Goal: Task Accomplishment & Management: Manage account settings

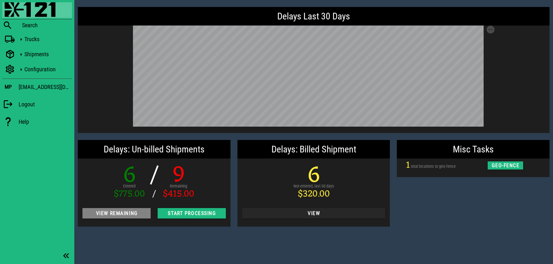
click at [124, 214] on span "View Remaining" at bounding box center [116, 214] width 59 height 6
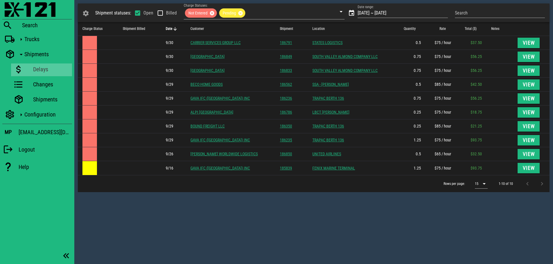
click at [303, 207] on div "Shipment statuses: Open Billed Charge Statuses: Not Entered Pending Date range:…" at bounding box center [313, 132] width 478 height 264
click at [171, 26] on th "Date" at bounding box center [173, 29] width 25 height 14
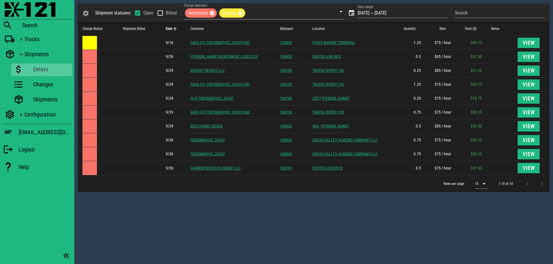
drag, startPoint x: 399, startPoint y: 222, endPoint x: 385, endPoint y: 214, distance: 16.1
click at [399, 222] on div "Shipment statuses: Open Billed Charge Statuses: Not Entered Pending Date range:…" at bounding box center [313, 132] width 478 height 264
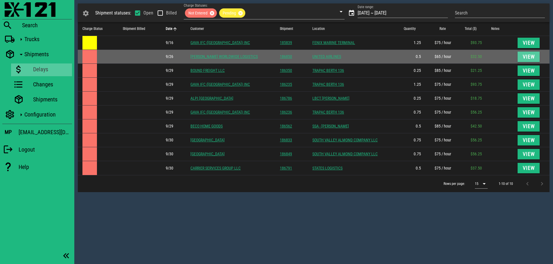
click at [524, 56] on span "View" at bounding box center [528, 57] width 13 height 6
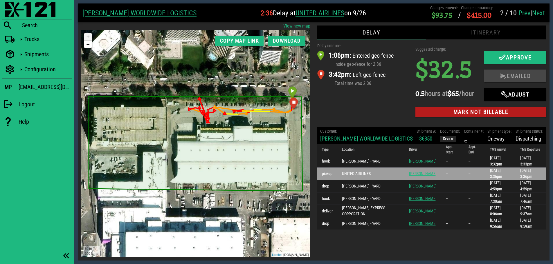
click at [343, 101] on div "Delay timeline: 1:06pm: Entered geo-fence Inside geo-fence for 2:36 3:42pm: Lef…" at bounding box center [363, 81] width 98 height 84
click at [363, 104] on div "Delay timeline: 1:06pm: Entered geo-fence Inside geo-fence for 2:36 3:42pm: Lef…" at bounding box center [363, 81] width 98 height 84
click at [372, 104] on div "Delay timeline: 1:06pm: Entered geo-fence Inside geo-fence for 2:36 3:42pm: Lef…" at bounding box center [363, 81] width 98 height 84
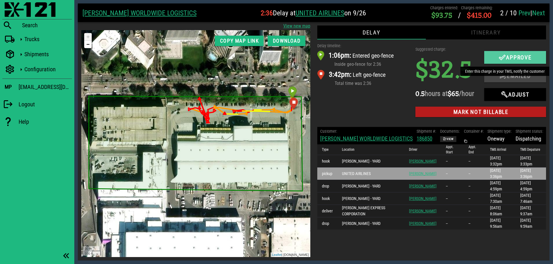
click at [500, 57] on icon "button" at bounding box center [502, 57] width 7 height 7
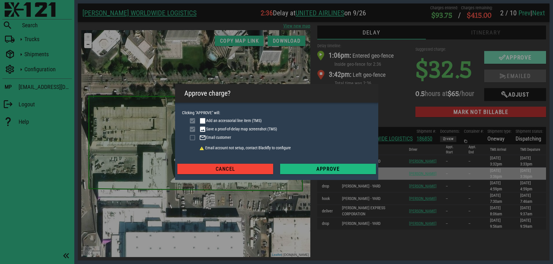
checkbox input "true"
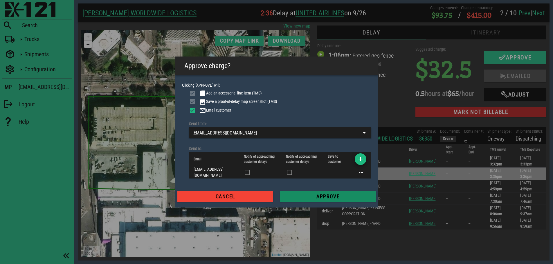
click at [336, 196] on span "Approve" at bounding box center [328, 197] width 86 height 6
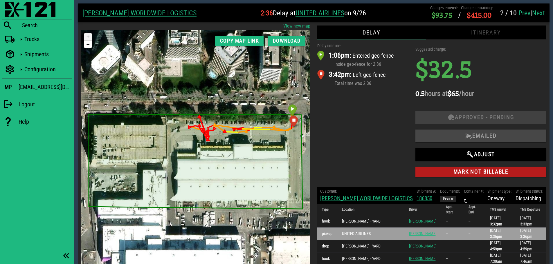
drag, startPoint x: 367, startPoint y: 118, endPoint x: 326, endPoint y: 90, distance: 49.8
click at [367, 118] on div "Delay timeline: 1:06pm: Entered geo-fence Inside geo-fence for 2:36 3:42pm: Lef…" at bounding box center [363, 111] width 98 height 144
click at [15, 9] on img at bounding box center [30, 9] width 51 height 15
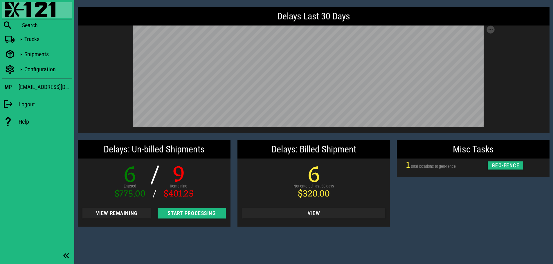
click at [470, 214] on div "Misc Tasks 1 total locations to geo-fence geo-fence" at bounding box center [473, 184] width 160 height 94
drag, startPoint x: 440, startPoint y: 214, endPoint x: 416, endPoint y: 214, distance: 24.1
click at [440, 214] on div "Misc Tasks 1 total locations to geo-fence geo-fence" at bounding box center [473, 184] width 160 height 94
click at [124, 214] on span "View Remaining" at bounding box center [116, 214] width 59 height 6
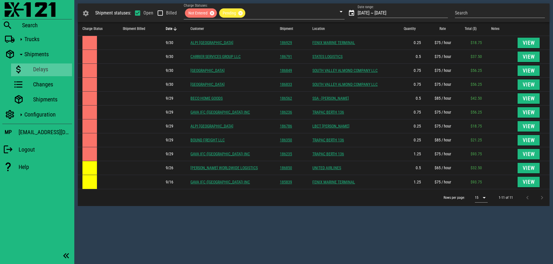
click at [175, 28] on icon "Date: Sorted descending. Activate to sort ascending." at bounding box center [174, 28] width 5 height 5
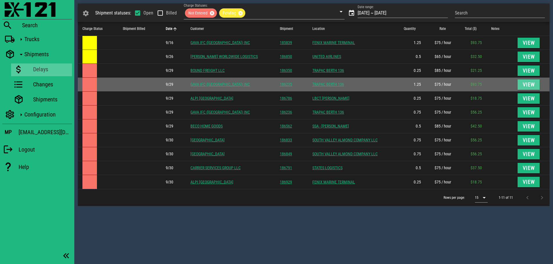
click at [524, 83] on span "View" at bounding box center [528, 85] width 13 height 6
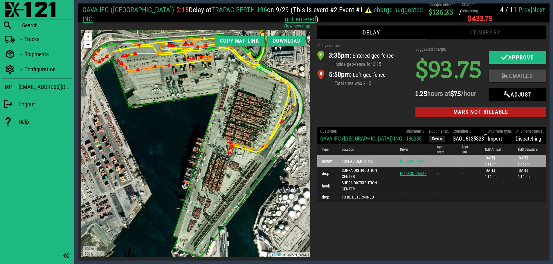
click at [339, 139] on link "GAVA IFC ([GEOGRAPHIC_DATA]) INC" at bounding box center [361, 139] width 82 height 7
click at [20, 5] on img at bounding box center [30, 9] width 51 height 15
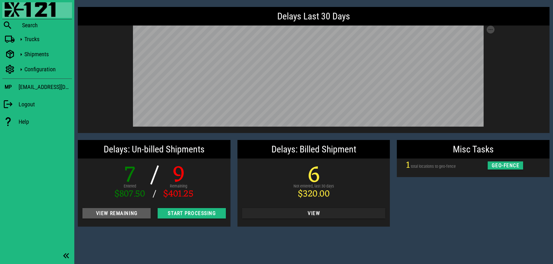
click at [123, 215] on span "View Remaining" at bounding box center [116, 214] width 59 height 6
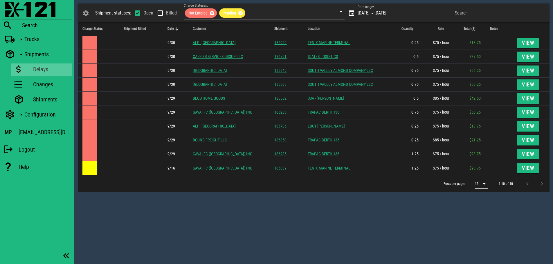
click at [173, 30] on span "Date" at bounding box center [170, 29] width 7 height 4
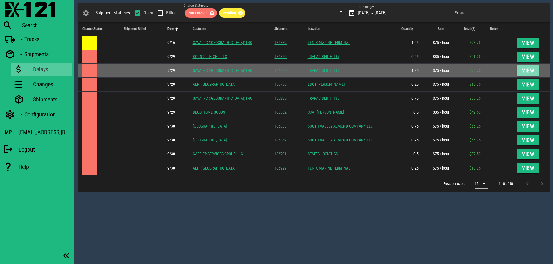
click at [531, 68] on span "View" at bounding box center [527, 71] width 13 height 6
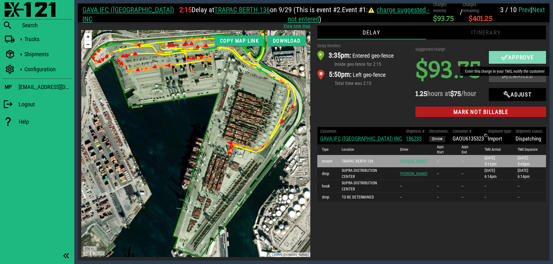
click at [501, 56] on icon "button" at bounding box center [504, 57] width 7 height 7
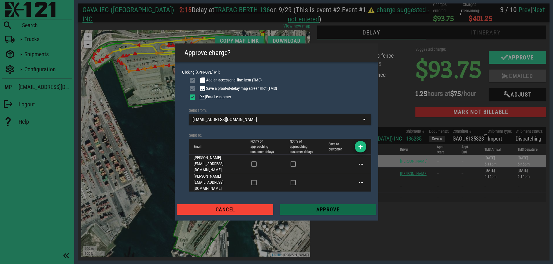
click at [319, 207] on span "Approve" at bounding box center [328, 210] width 86 height 6
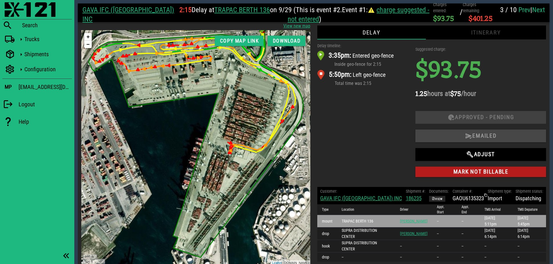
click at [521, 14] on link "Prev" at bounding box center [524, 10] width 12 height 8
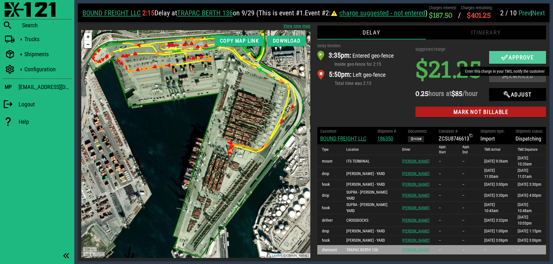
click at [505, 56] on icon "button" at bounding box center [504, 57] width 7 height 7
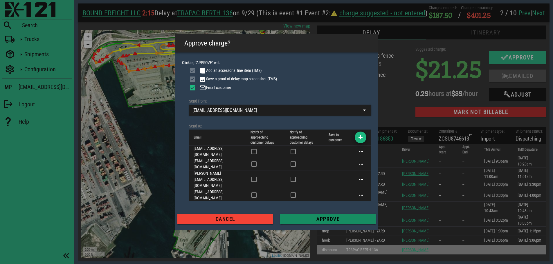
click at [336, 216] on span "Approve" at bounding box center [328, 219] width 86 height 6
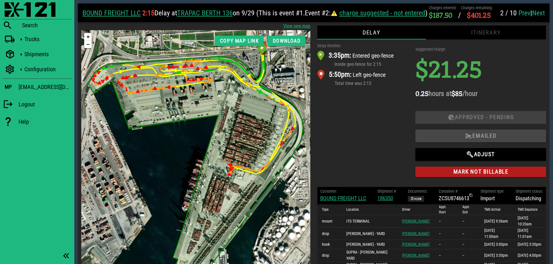
click at [540, 11] on link "Next" at bounding box center [538, 13] width 13 height 8
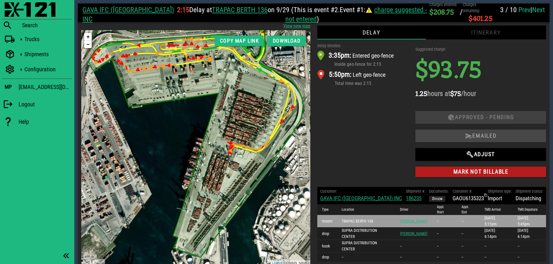
click at [540, 10] on link "Next" at bounding box center [538, 10] width 13 height 8
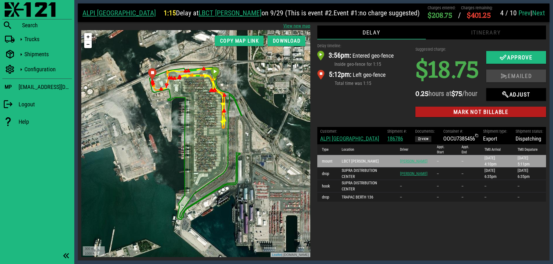
click at [368, 113] on div "Delay timeline: 3:56pm: Entered geo-fence Inside geo-fence for 1:15 5:12pm: Lef…" at bounding box center [363, 81] width 98 height 84
click at [537, 14] on link "Next" at bounding box center [538, 13] width 13 height 8
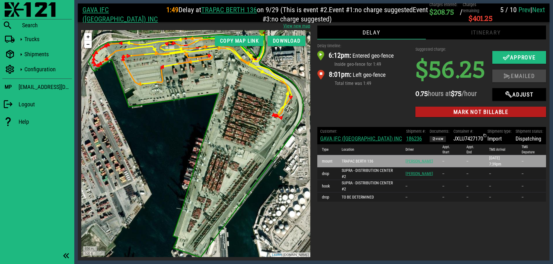
click at [521, 10] on link "Prev" at bounding box center [524, 10] width 12 height 8
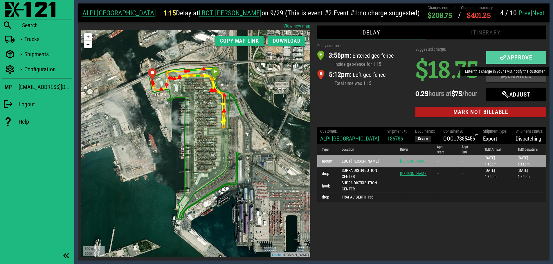
click at [501, 56] on icon "button" at bounding box center [502, 57] width 7 height 7
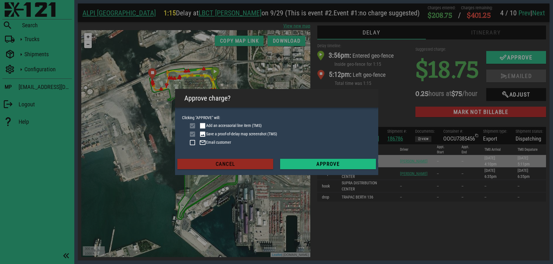
drag, startPoint x: 223, startPoint y: 163, endPoint x: 196, endPoint y: 114, distance: 56.4
click at [223, 163] on span "Cancel" at bounding box center [225, 164] width 86 height 6
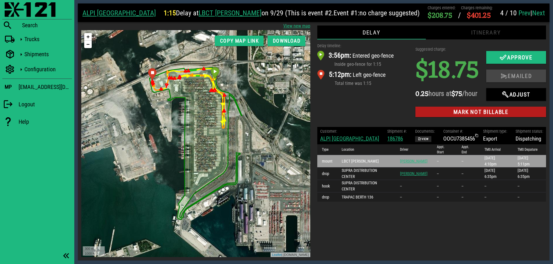
click at [533, 14] on link "Next" at bounding box center [538, 13] width 13 height 8
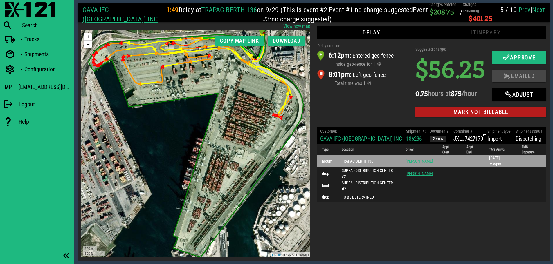
click at [366, 99] on div "Delay timeline: 6:12pm: Entered geo-fence Inside geo-fence for 1:49 8:01pm: Lef…" at bounding box center [363, 81] width 98 height 84
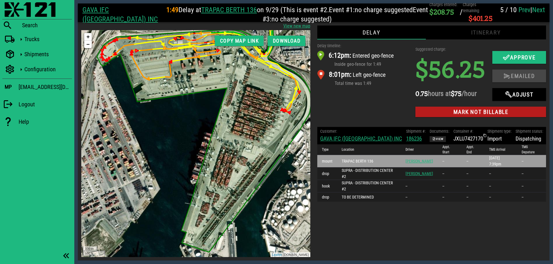
click at [369, 99] on div "Delay timeline: 6:12pm: Entered geo-fence Inside geo-fence for 1:49 8:01pm: Lef…" at bounding box center [363, 81] width 98 height 84
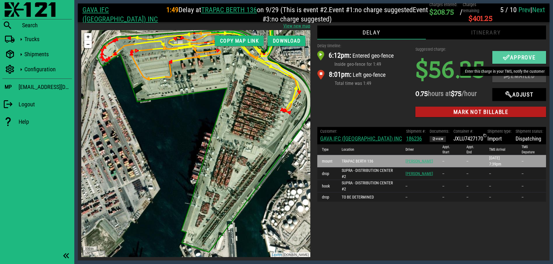
click at [504, 56] on icon "button" at bounding box center [506, 57] width 7 height 7
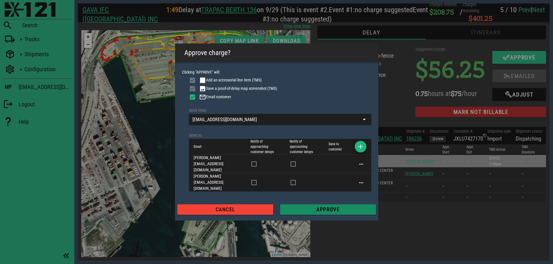
click at [347, 207] on span "Approve" at bounding box center [328, 210] width 86 height 6
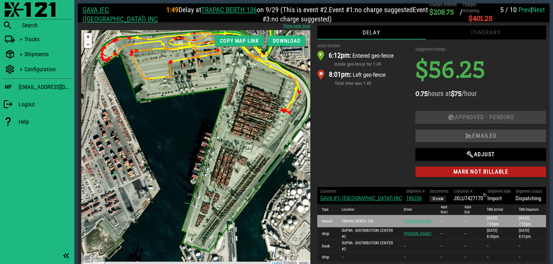
click at [529, 23] on div "Delay Itinerary Delay timeline: 6:12pm: Entered geo-fence Inside geo-fence for …" at bounding box center [432, 145] width 236 height 247
click at [538, 11] on link "Next" at bounding box center [538, 10] width 13 height 8
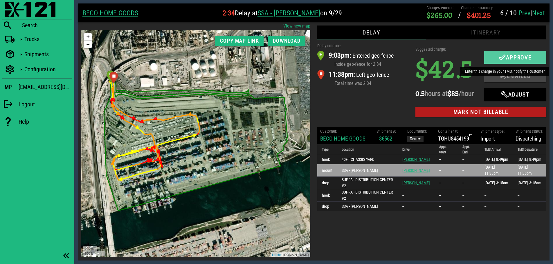
click at [501, 56] on icon "button" at bounding box center [502, 57] width 7 height 7
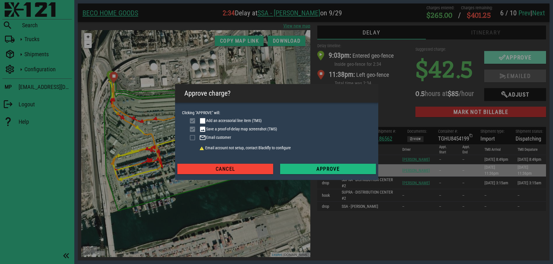
checkbox input "true"
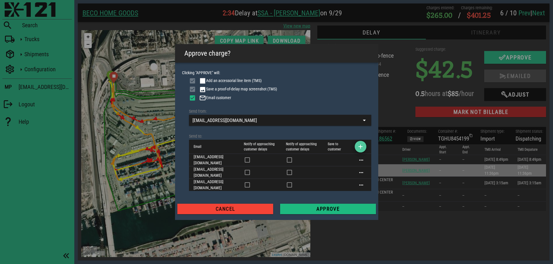
click at [362, 150] on icon "button" at bounding box center [360, 146] width 7 height 7
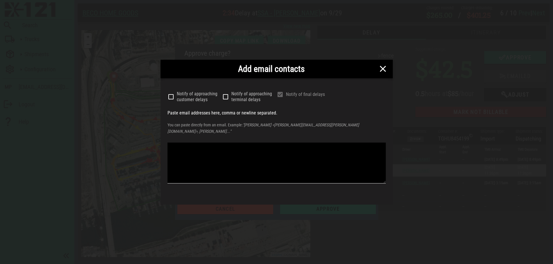
click at [268, 149] on textarea at bounding box center [276, 163] width 218 height 41
type textarea "r"
click at [206, 149] on textarea at bounding box center [276, 163] width 218 height 41
paste textarea "ryu@becoindustries.com"
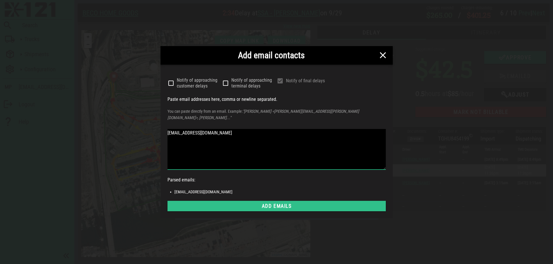
type textarea "ryu@becoindustries.com"
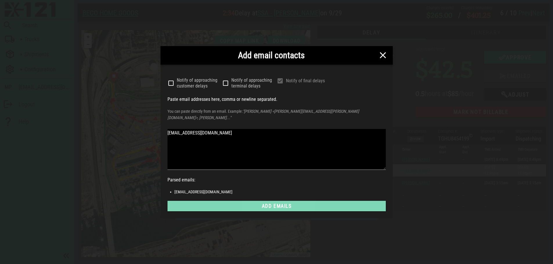
click at [288, 207] on button "Add emails" at bounding box center [276, 206] width 218 height 10
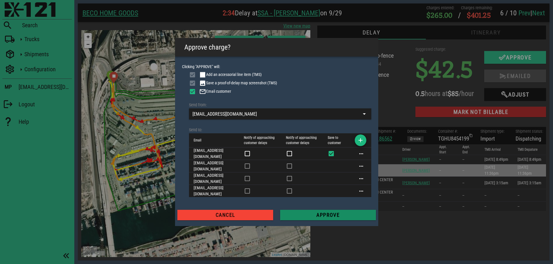
click at [325, 212] on span "Approve" at bounding box center [328, 215] width 86 height 6
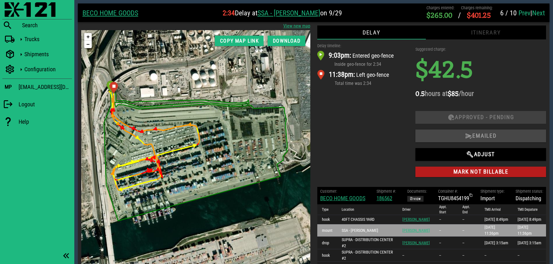
click at [542, 12] on link "Next" at bounding box center [538, 13] width 13 height 8
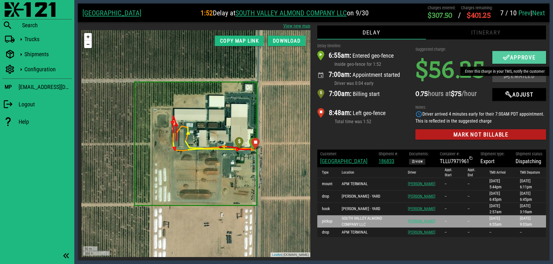
click at [504, 57] on icon "button" at bounding box center [506, 57] width 7 height 7
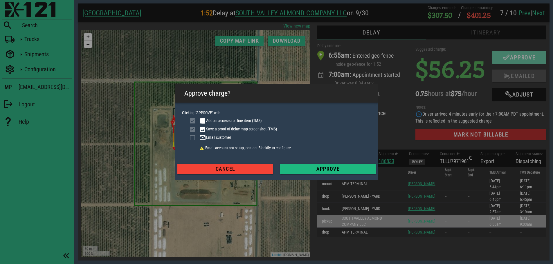
checkbox input "true"
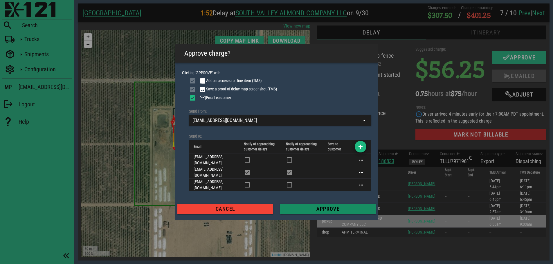
click at [326, 206] on span "Approve" at bounding box center [328, 209] width 86 height 6
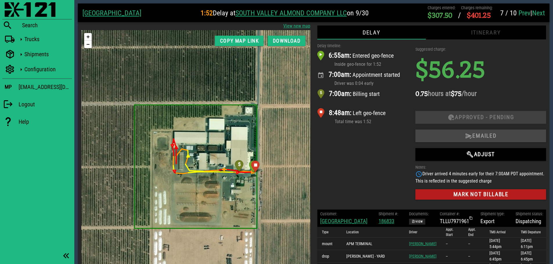
click at [543, 11] on link "Next" at bounding box center [538, 13] width 13 height 8
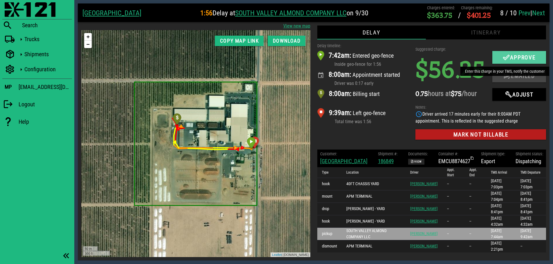
click at [504, 58] on icon "button" at bounding box center [506, 57] width 7 height 7
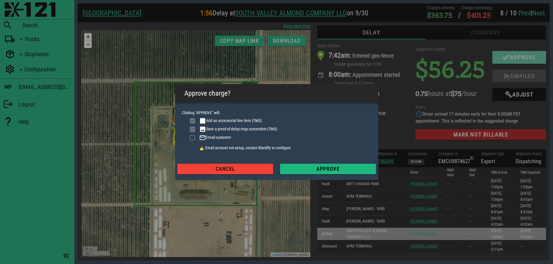
checkbox input "true"
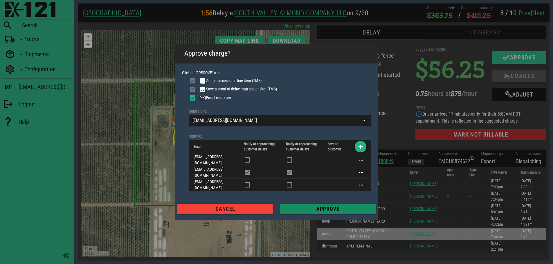
click at [323, 206] on span "Approve" at bounding box center [328, 209] width 86 height 6
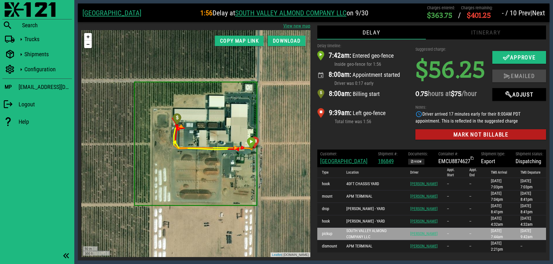
click at [541, 12] on span "Next" at bounding box center [538, 13] width 13 height 8
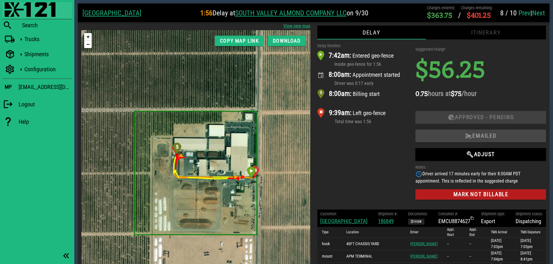
click at [15, 11] on img at bounding box center [30, 9] width 51 height 15
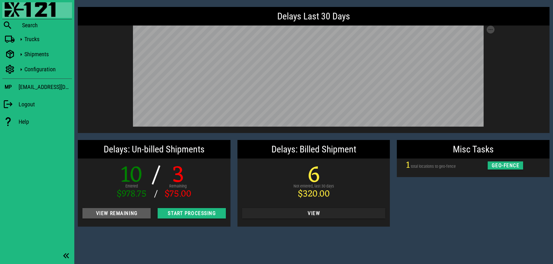
drag, startPoint x: 89, startPoint y: 215, endPoint x: 93, endPoint y: 215, distance: 4.4
click at [89, 215] on span "View Remaining" at bounding box center [116, 214] width 59 height 6
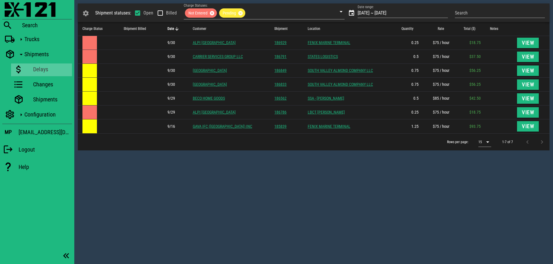
click at [254, 194] on div "Shipment statuses: Open Billed Charge Statuses: Not Entered Pending Date range:…" at bounding box center [313, 132] width 478 height 264
click at [217, 178] on div "Shipment statuses: Open Billed Charge Statuses: Not Entered Pending Date range:…" at bounding box center [313, 132] width 478 height 264
click at [171, 27] on span "Date" at bounding box center [170, 29] width 7 height 4
click at [242, 204] on div "Shipment statuses: Open Billed Charge Statuses: Not Entered Pending Date range:…" at bounding box center [313, 132] width 478 height 264
click at [255, 179] on div "Shipment statuses: Open Billed Charge Statuses: Not Entered Pending Date range:…" at bounding box center [313, 132] width 478 height 264
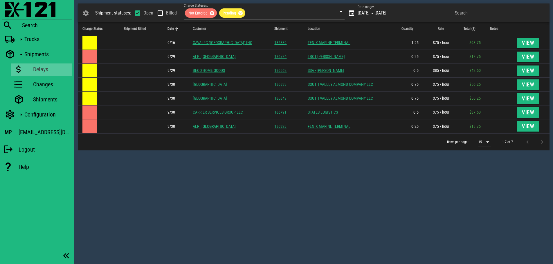
click at [195, 188] on div "Shipment statuses: Open Billed Charge Statuses: Not Entered Pending Date range:…" at bounding box center [313, 132] width 478 height 264
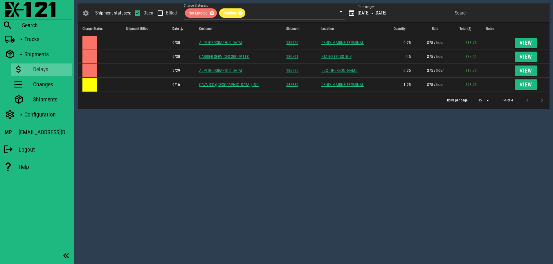
click at [182, 28] on icon "Date: Sorted descending. Activate to sort ascending." at bounding box center [181, 28] width 5 height 5
click at [441, 249] on div "Shipment statuses: Open Billed Charge Statuses: Not Entered Pending Date range:…" at bounding box center [313, 132] width 478 height 264
click at [205, 131] on div "Shipment statuses: Open Billed Charge Statuses: Not Entered Pending Date range:…" at bounding box center [313, 132] width 478 height 264
click at [300, 147] on div "Shipment statuses: Open Billed Charge Statuses: Not Entered Pending Date range:…" at bounding box center [313, 132] width 478 height 264
click at [248, 166] on div "Shipment statuses: Open Billed Charge Statuses: Not Entered Pending Date range:…" at bounding box center [313, 132] width 478 height 264
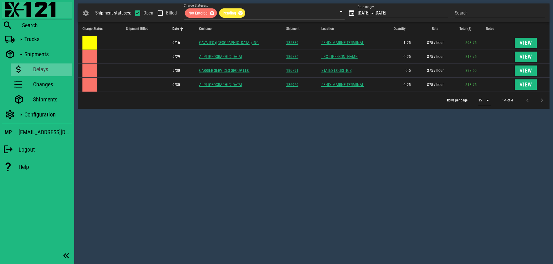
click at [13, 8] on img at bounding box center [30, 9] width 51 height 15
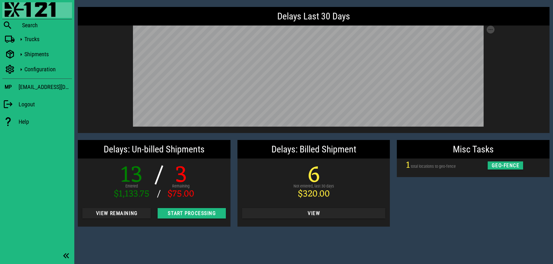
click at [446, 221] on div "Misc Tasks 1 total locations to geo-fence geo-fence" at bounding box center [473, 184] width 160 height 94
click at [129, 220] on div "View Remaining" at bounding box center [116, 213] width 75 height 17
click at [129, 219] on button "View Remaining" at bounding box center [116, 213] width 68 height 10
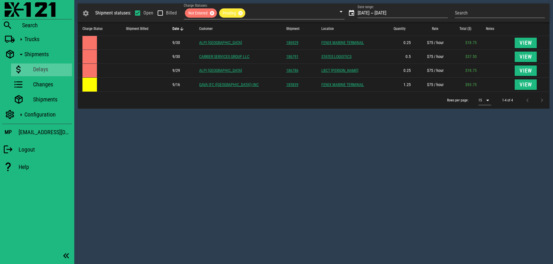
click at [335, 138] on div "Shipment statuses: Open Billed Charge Statuses: Not Entered Pending Date range:…" at bounding box center [313, 132] width 478 height 264
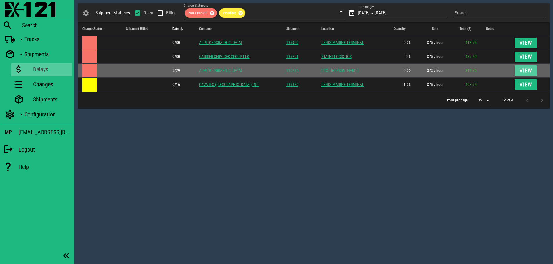
click at [526, 70] on span "View" at bounding box center [525, 71] width 13 height 6
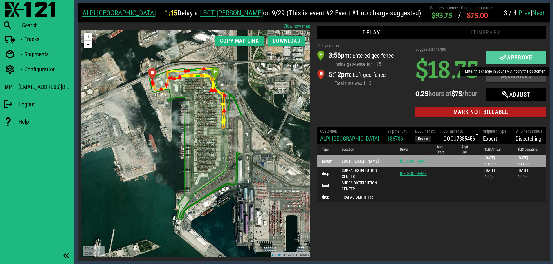
click at [508, 56] on span "Approve" at bounding box center [516, 57] width 48 height 7
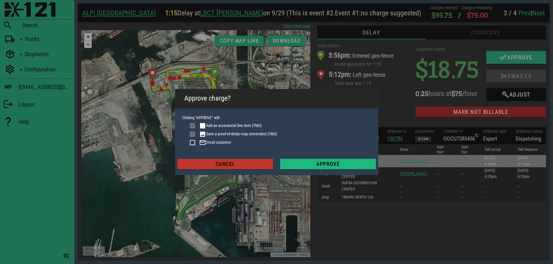
click at [237, 164] on span "Cancel" at bounding box center [225, 164] width 86 height 6
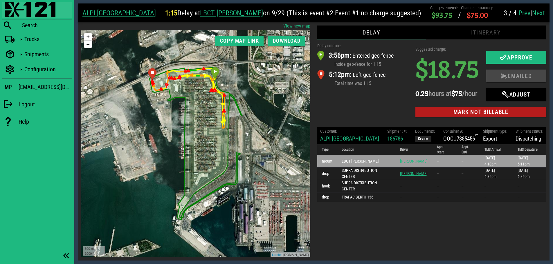
click at [13, 8] on img at bounding box center [30, 9] width 51 height 15
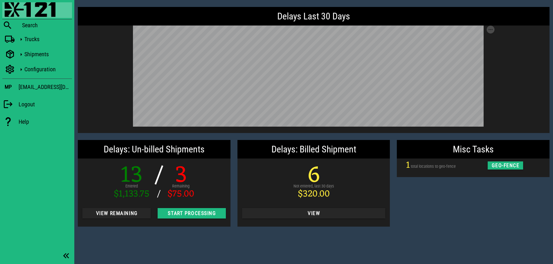
click at [425, 215] on div "Misc Tasks 1 total locations to geo-fence geo-fence" at bounding box center [473, 184] width 160 height 94
click at [121, 207] on div "View Remaining" at bounding box center [116, 213] width 75 height 17
click at [122, 212] on span "View Remaining" at bounding box center [116, 214] width 59 height 6
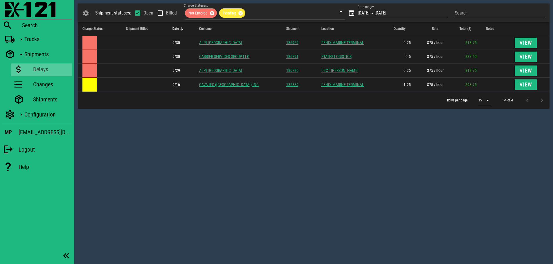
click at [299, 127] on div "Shipment statuses: Open Billed Charge Statuses: Not Entered Pending Date range:…" at bounding box center [313, 132] width 478 height 264
click at [105, 169] on div "Shipment statuses: Open Billed Charge Statuses: Not Entered Pending Date range:…" at bounding box center [313, 132] width 478 height 264
click at [385, 170] on div "Shipment statuses: Open Billed Charge Statuses: Not Entered Pending Date range:…" at bounding box center [313, 132] width 478 height 264
click at [342, 157] on div "Shipment statuses: Open Billed Charge Statuses: Not Entered Pending Date range:…" at bounding box center [313, 132] width 478 height 264
drag, startPoint x: 382, startPoint y: 248, endPoint x: 391, endPoint y: 251, distance: 9.5
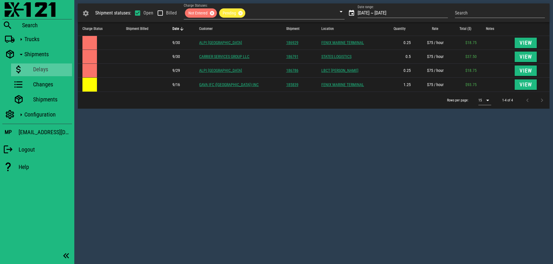
click at [382, 248] on div "Shipment statuses: Open Billed Charge Statuses: Not Entered Pending Date range:…" at bounding box center [313, 132] width 478 height 264
click at [434, 206] on div "Shipment statuses: Open Billed Charge Statuses: Not Entered Pending Date range:…" at bounding box center [313, 132] width 478 height 264
click at [212, 170] on div "Shipment statuses: Open Billed Charge Statuses: Not Entered Pending Date range:…" at bounding box center [313, 132] width 478 height 264
click at [308, 158] on div "Shipment statuses: Open Billed Charge Statuses: Not Entered Pending Date range:…" at bounding box center [313, 132] width 478 height 264
click at [256, 152] on div "Shipment statuses: Open Billed Charge Statuses: Not Entered Pending Date range:…" at bounding box center [313, 132] width 478 height 264
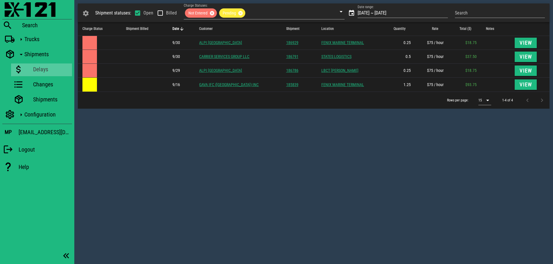
click at [313, 155] on div "Shipment statuses: Open Billed Charge Statuses: Not Entered Pending Date range:…" at bounding box center [313, 132] width 478 height 264
click at [16, 10] on img at bounding box center [30, 9] width 51 height 15
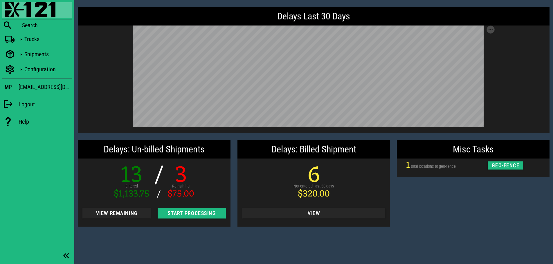
click at [457, 220] on div "Misc Tasks 1 total locations to geo-fence geo-fence" at bounding box center [473, 184] width 160 height 94
